Goal: Transaction & Acquisition: Purchase product/service

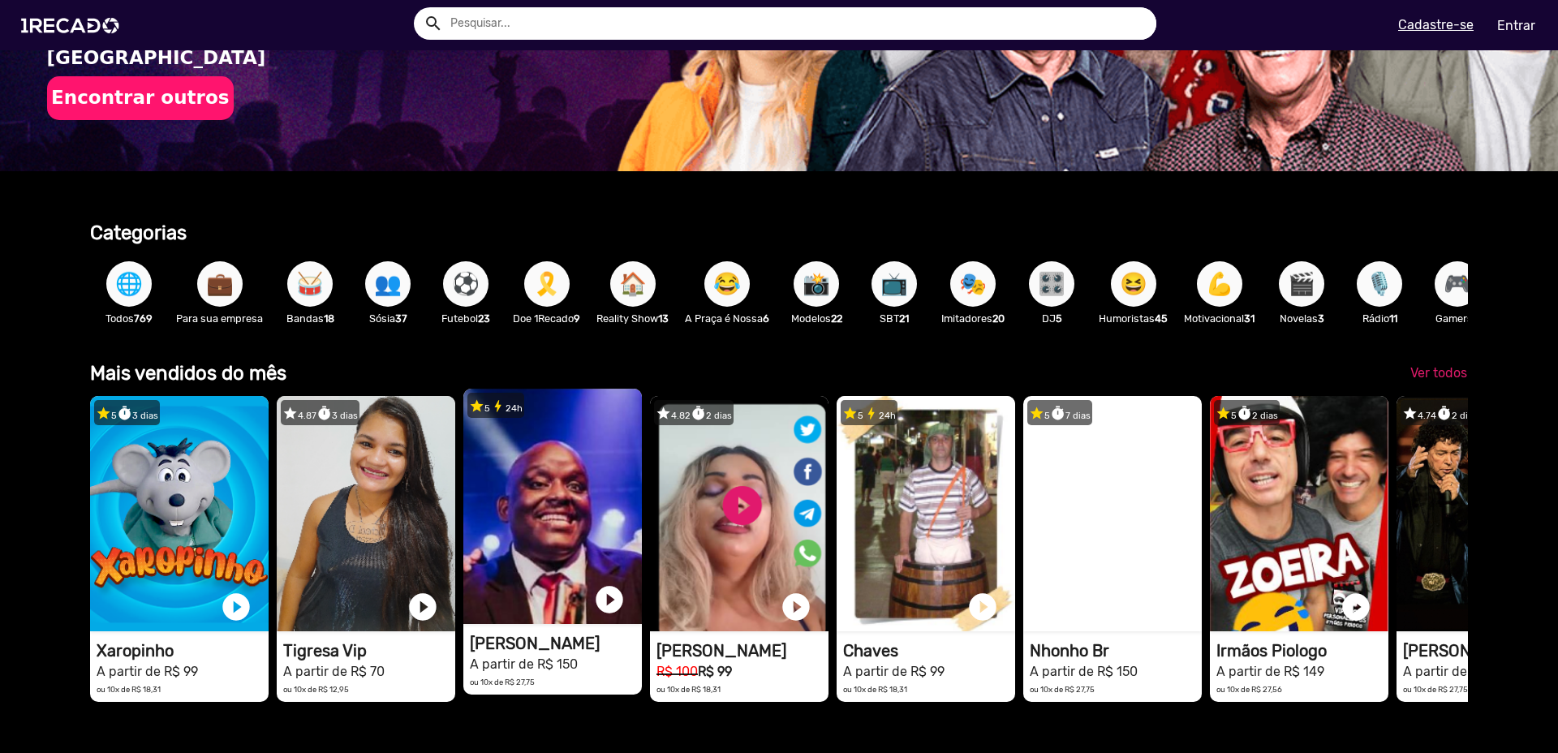
click at [569, 485] on video "1RECADO vídeos dedicados para fãs e empresas" at bounding box center [552, 506] width 178 height 235
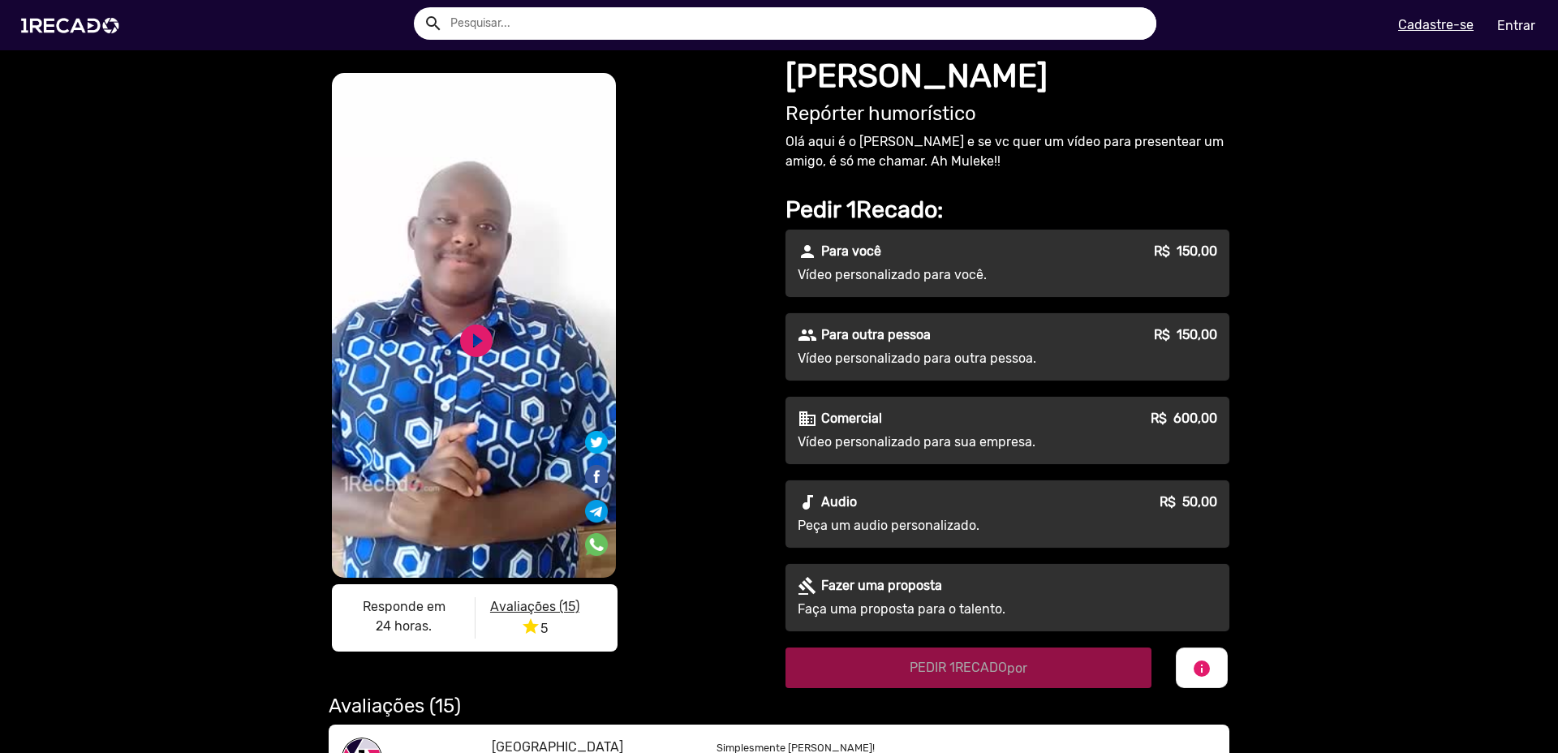
click at [878, 329] on p "Para outra pessoa" at bounding box center [876, 334] width 110 height 19
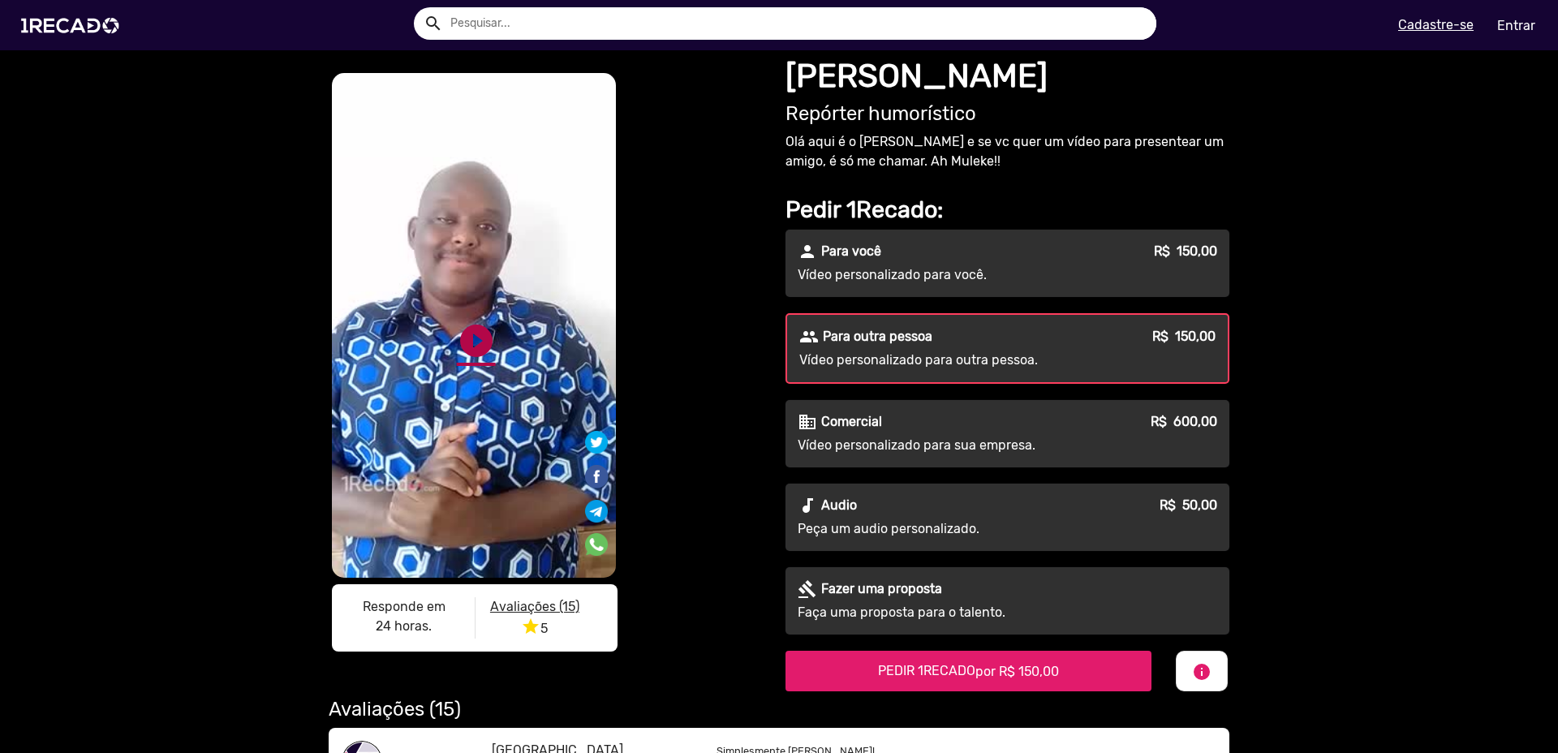
click at [476, 342] on link "play_circle_filled" at bounding box center [476, 340] width 39 height 39
click at [717, 305] on div "S1RECADO vídeos dedicados para fãs e empresas S1RECADO vídeos dedicados para fã…" at bounding box center [548, 365] width 438 height 591
click at [91, 29] on img at bounding box center [73, 25] width 122 height 69
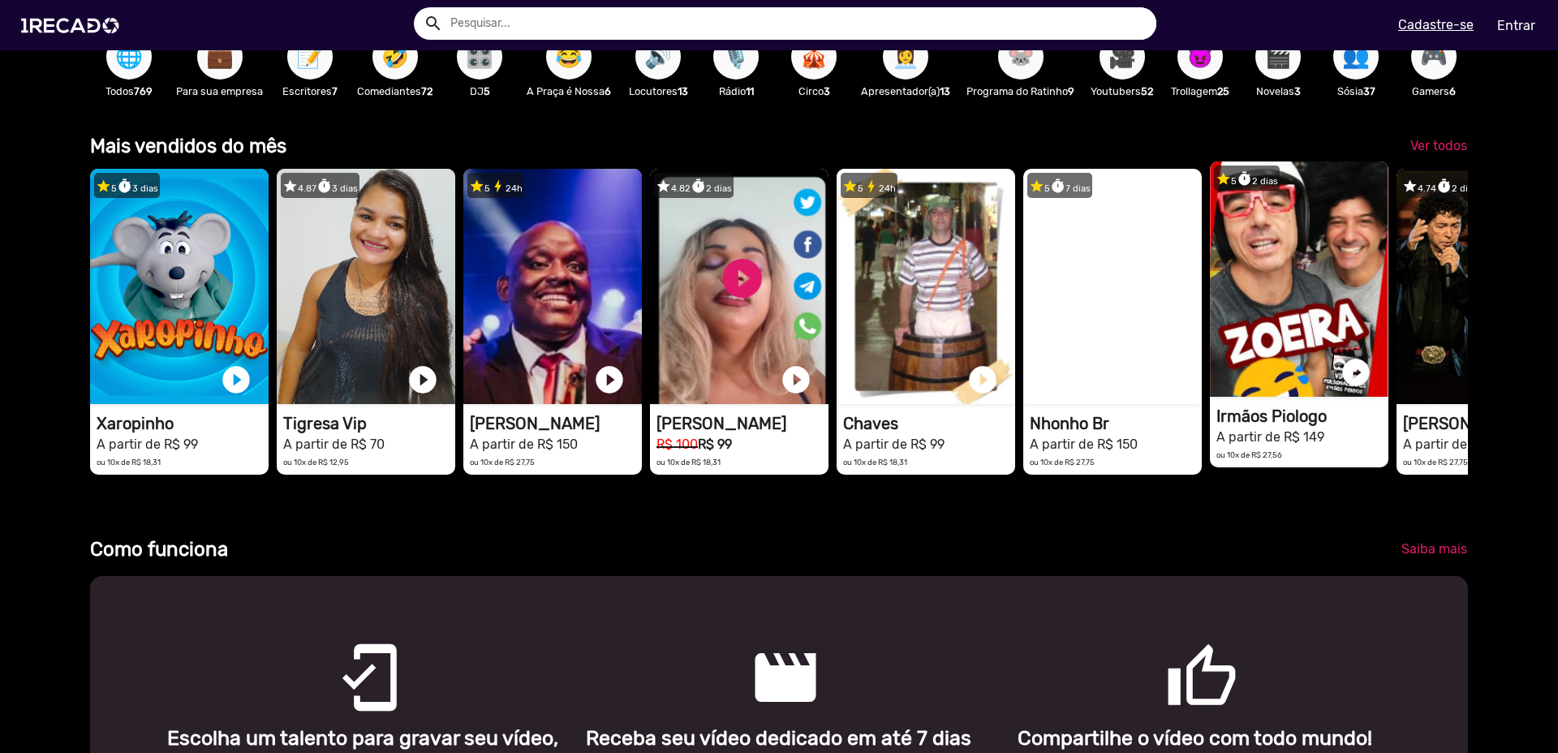
scroll to position [0, 1545]
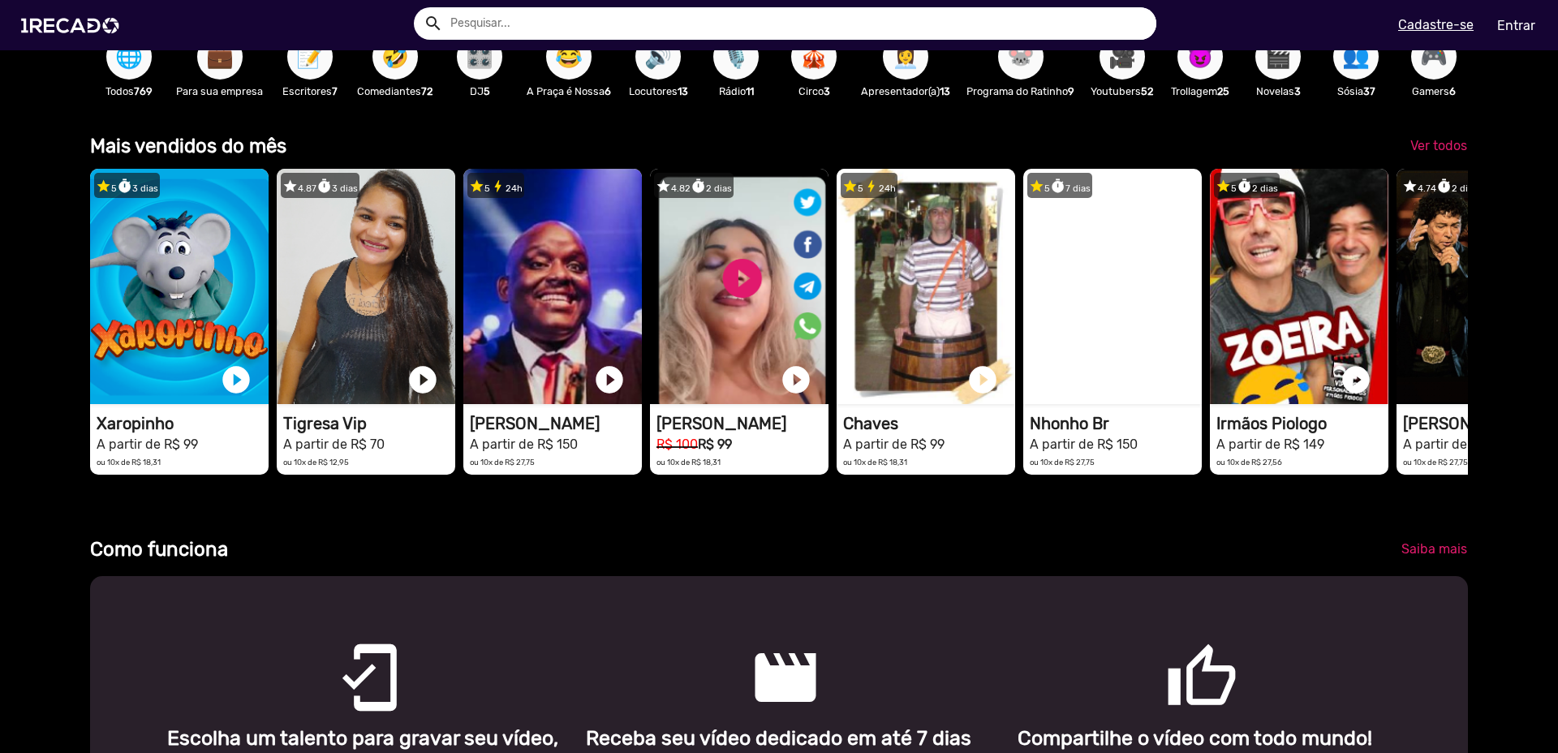
drag, startPoint x: 1365, startPoint y: 334, endPoint x: 1094, endPoint y: 730, distance: 480.2
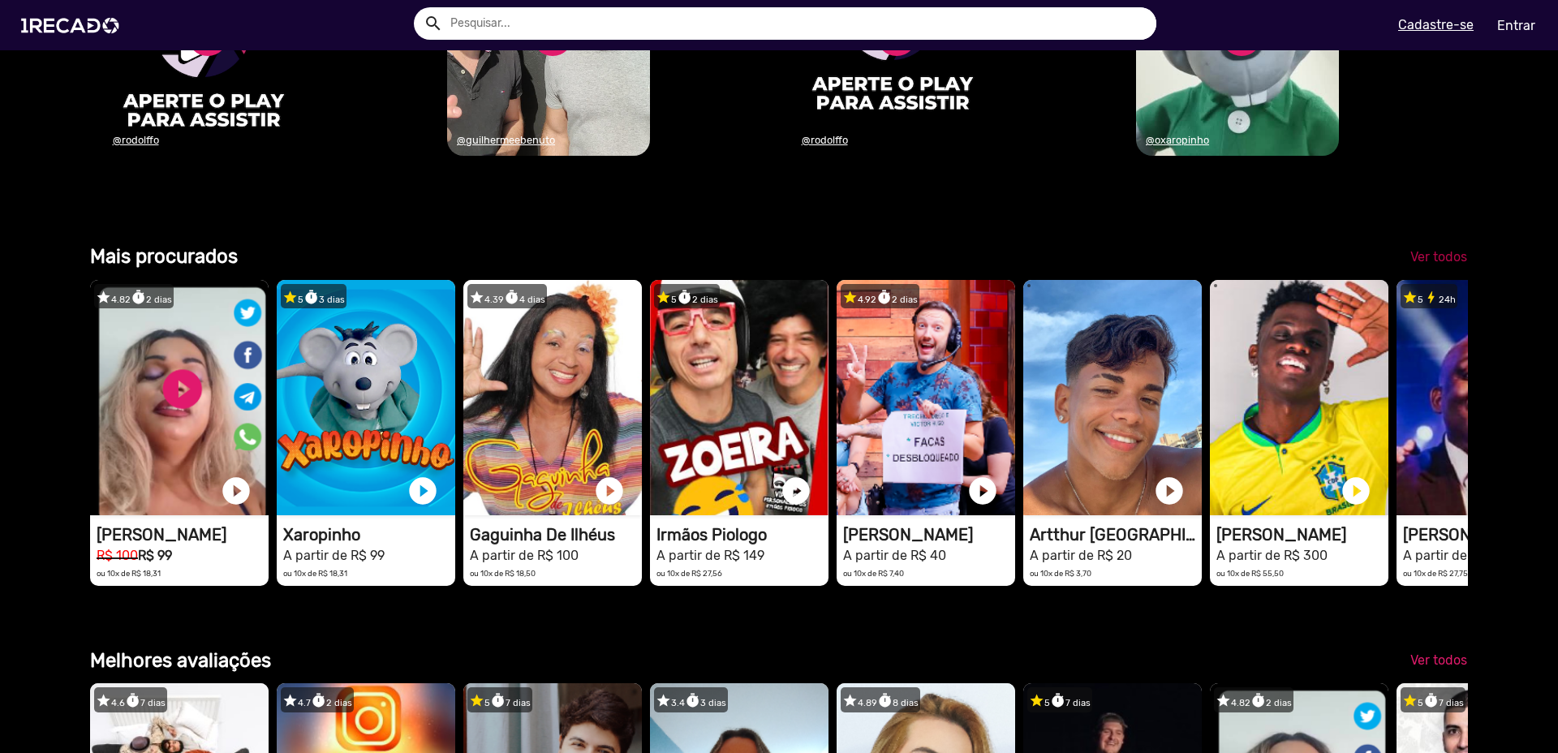
click at [1416, 264] on span "Ver todos" at bounding box center [1438, 256] width 57 height 15
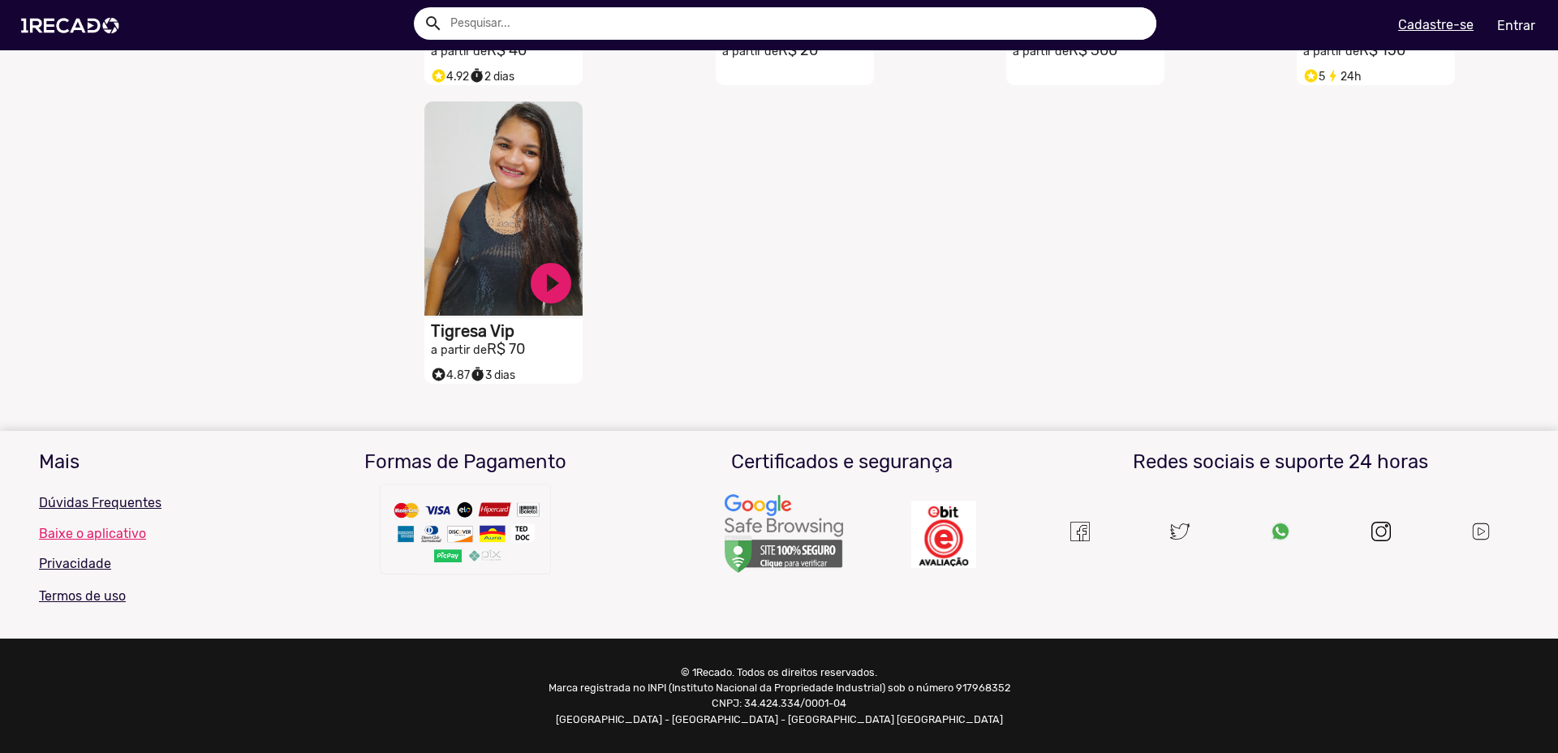
scroll to position [376, 0]
